Goal: Task Accomplishment & Management: Manage account settings

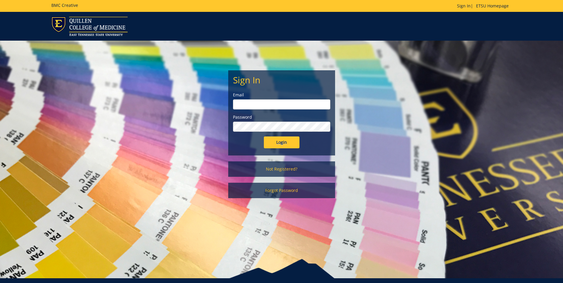
click at [272, 108] on input "email" at bounding box center [281, 104] width 97 height 10
type input "[EMAIL_ADDRESS][DOMAIN_NAME]"
click at [264, 137] on input "Login" at bounding box center [282, 143] width 36 height 12
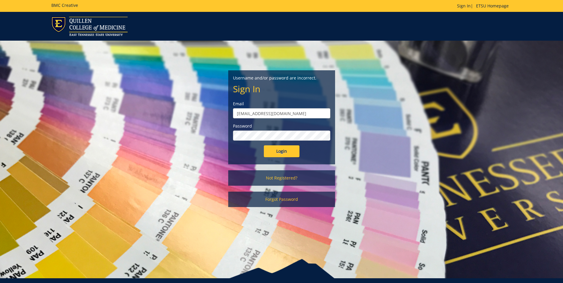
click at [264, 146] on input "Login" at bounding box center [282, 152] width 36 height 12
